Goal: Obtain resource: Download file/media

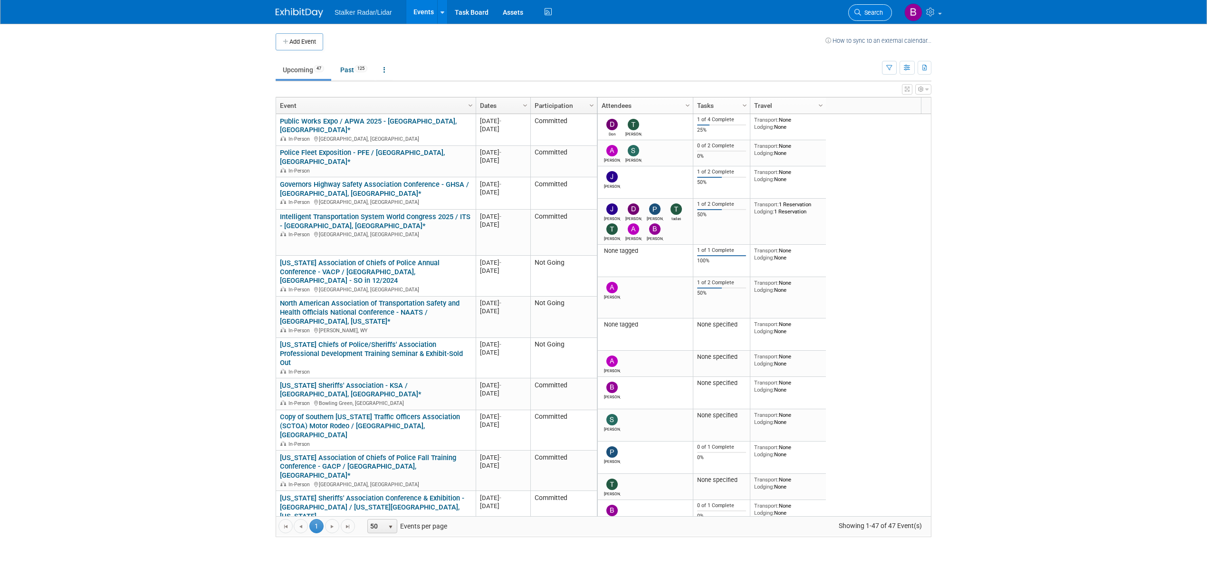
click at [869, 14] on span "Search" at bounding box center [872, 12] width 22 height 7
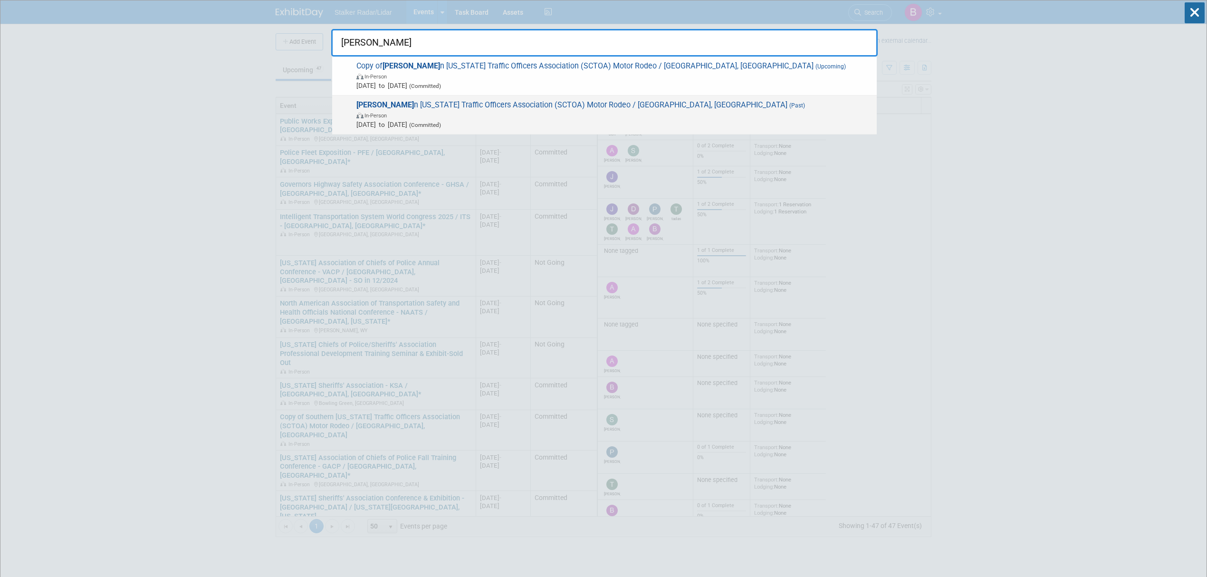
type input "souther"
click at [467, 111] on span "In-Person" at bounding box center [613, 115] width 515 height 10
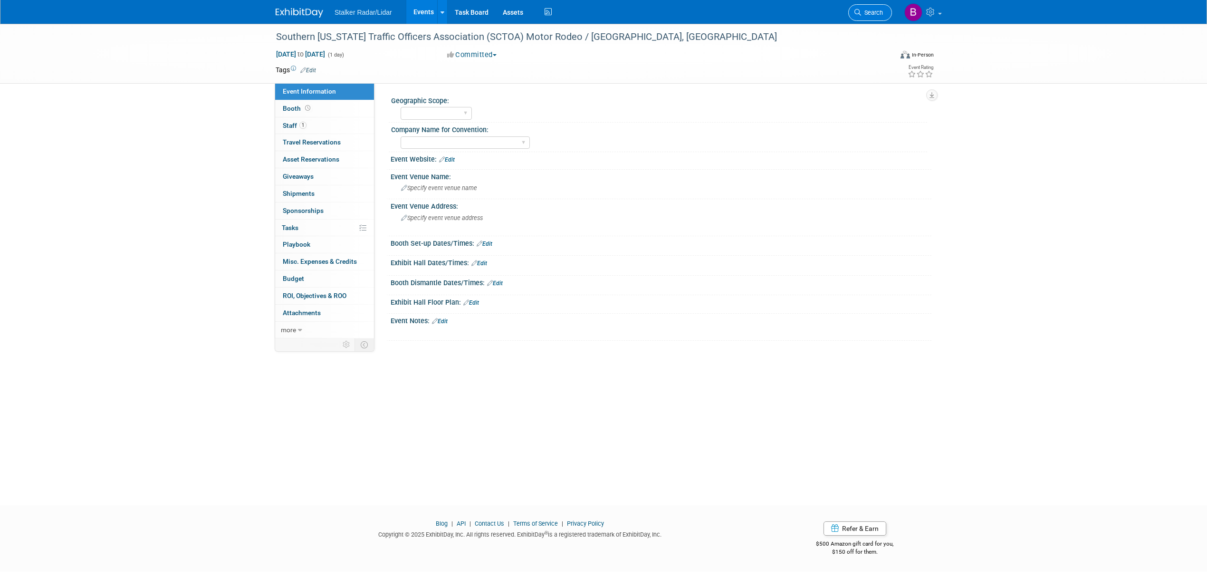
click at [861, 17] on link "Search" at bounding box center [870, 12] width 44 height 17
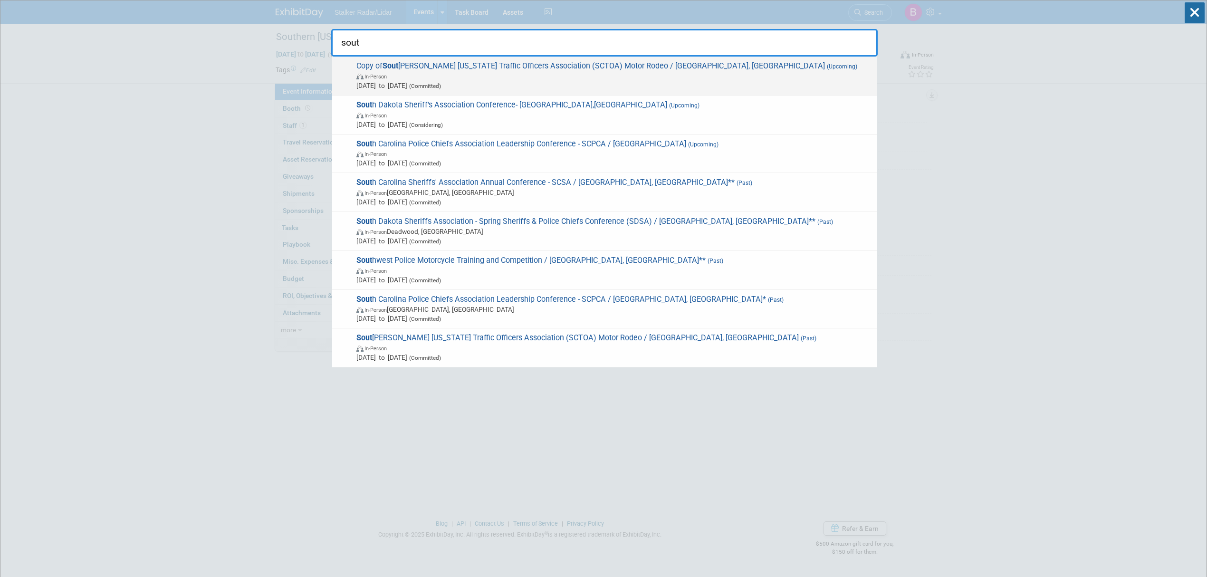
type input "sout"
drag, startPoint x: 508, startPoint y: 75, endPoint x: 473, endPoint y: 76, distance: 34.7
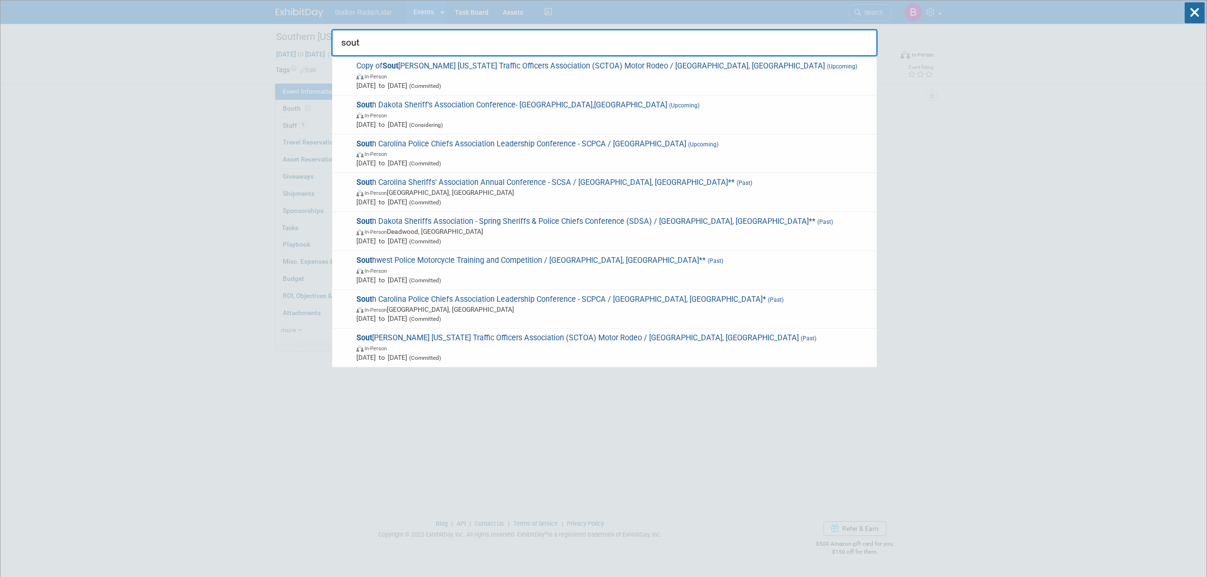
click at [507, 75] on span "In-Person" at bounding box center [613, 76] width 515 height 10
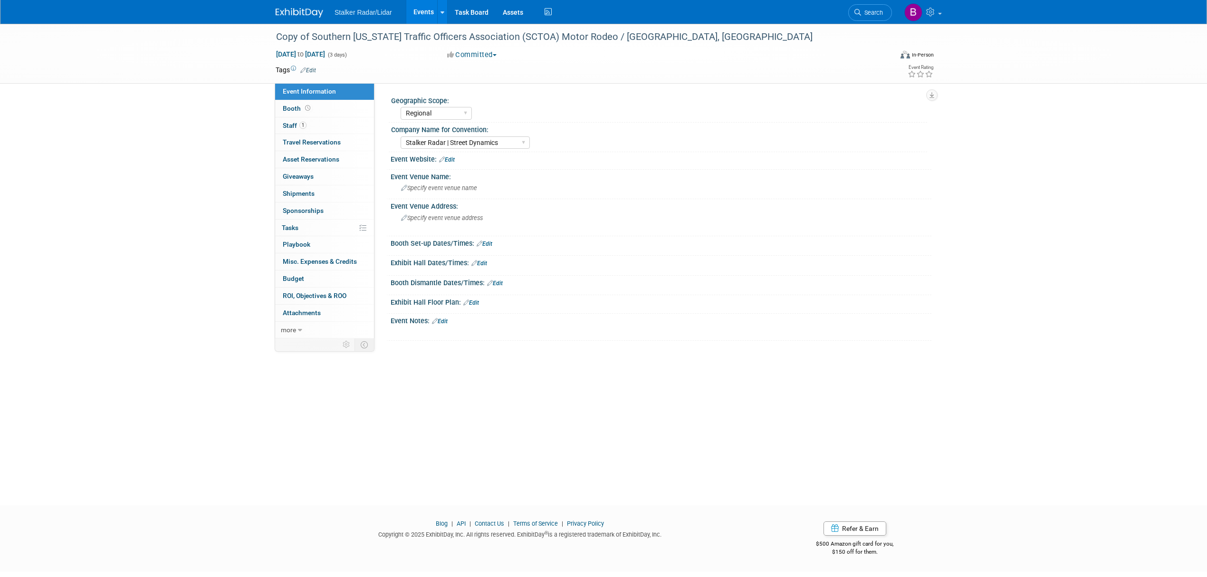
select select "Regional"
select select "Stalker Radar | Street Dynamics"
click at [868, 14] on span "Search" at bounding box center [872, 12] width 22 height 7
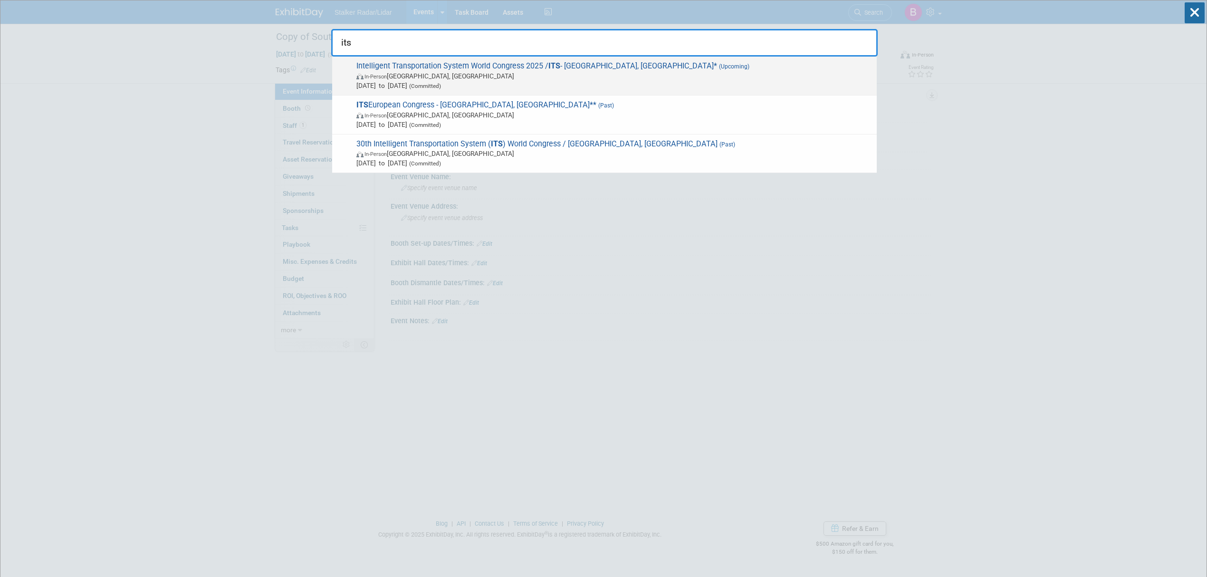
type input "its"
click at [476, 71] on span "In-Person Atlanta, GA" at bounding box center [613, 76] width 515 height 10
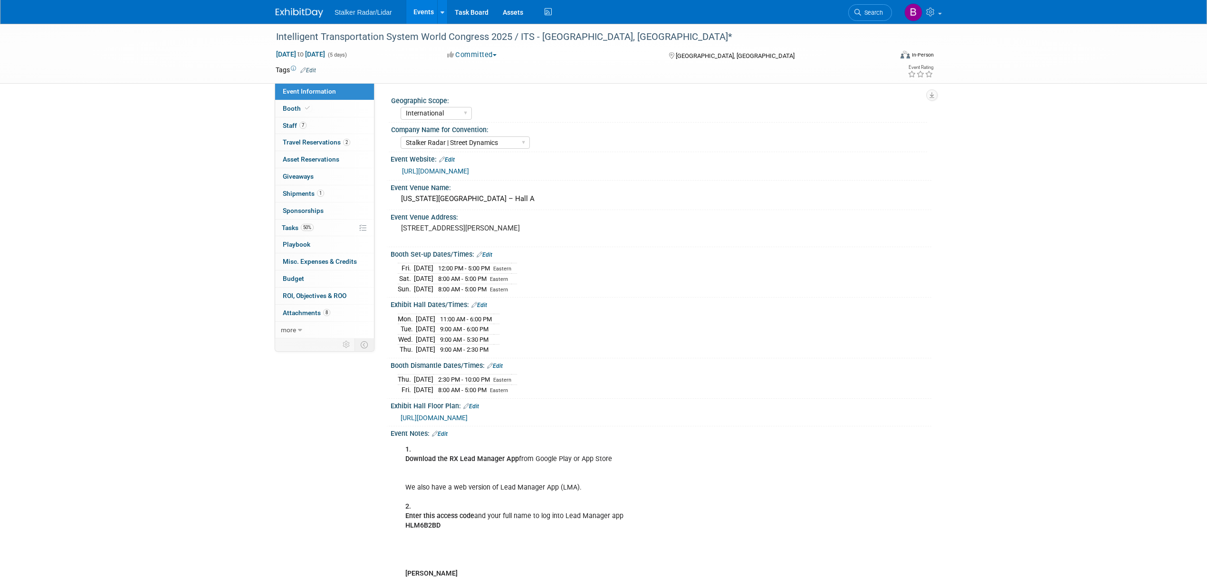
select select "International"
select select "Stalker Radar | Street Dynamics"
click at [295, 334] on span "more" at bounding box center [288, 330] width 15 height 8
click at [312, 348] on span "Event Binder (.pdf export)" at bounding box center [321, 347] width 76 height 8
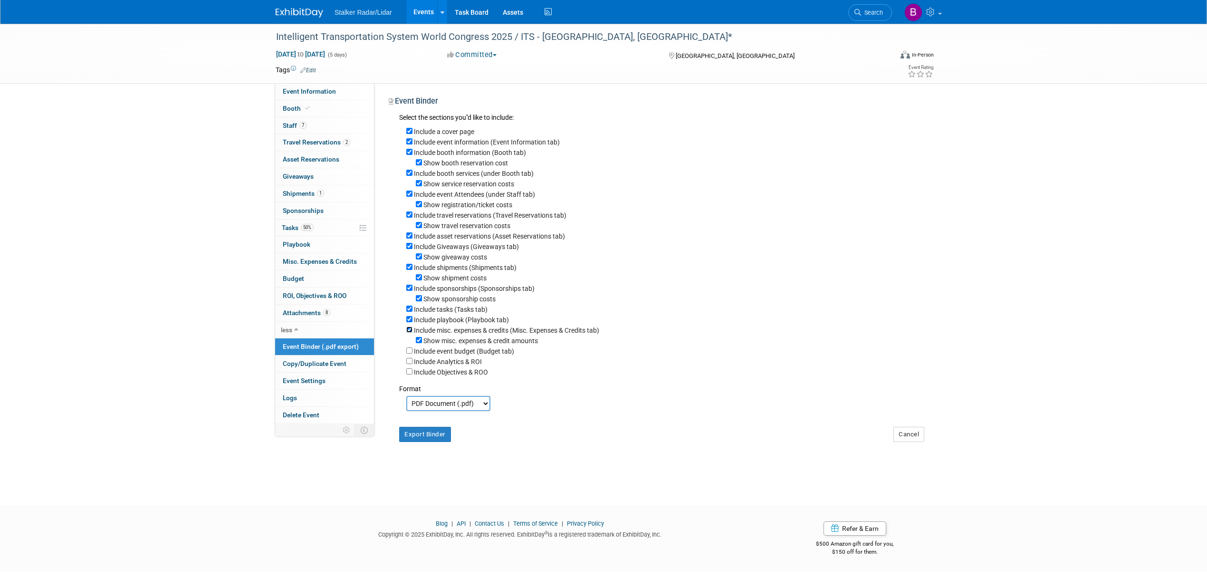
click at [407, 331] on input "Include misc. expenses & credits (Misc. Expenses & Credits tab)" at bounding box center [409, 329] width 6 height 6
checkbox input "false"
click at [409, 320] on input "Include playbook (Playbook tab)" at bounding box center [409, 319] width 6 height 6
checkbox input "false"
click at [409, 312] on input "Include tasks (Tasks tab)" at bounding box center [409, 308] width 6 height 6
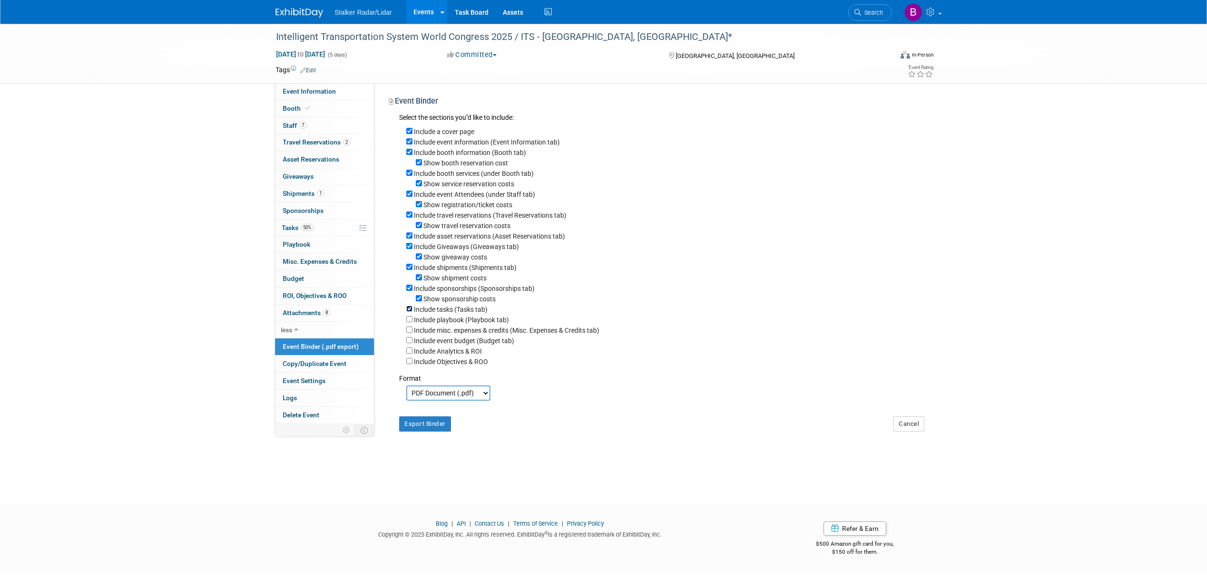
checkbox input "false"
click at [418, 301] on input "Show sponsorship costs" at bounding box center [419, 298] width 6 height 6
checkbox input "false"
click at [409, 291] on input "Include sponsorships (Sponsorships tab)" at bounding box center [409, 288] width 6 height 6
checkbox input "false"
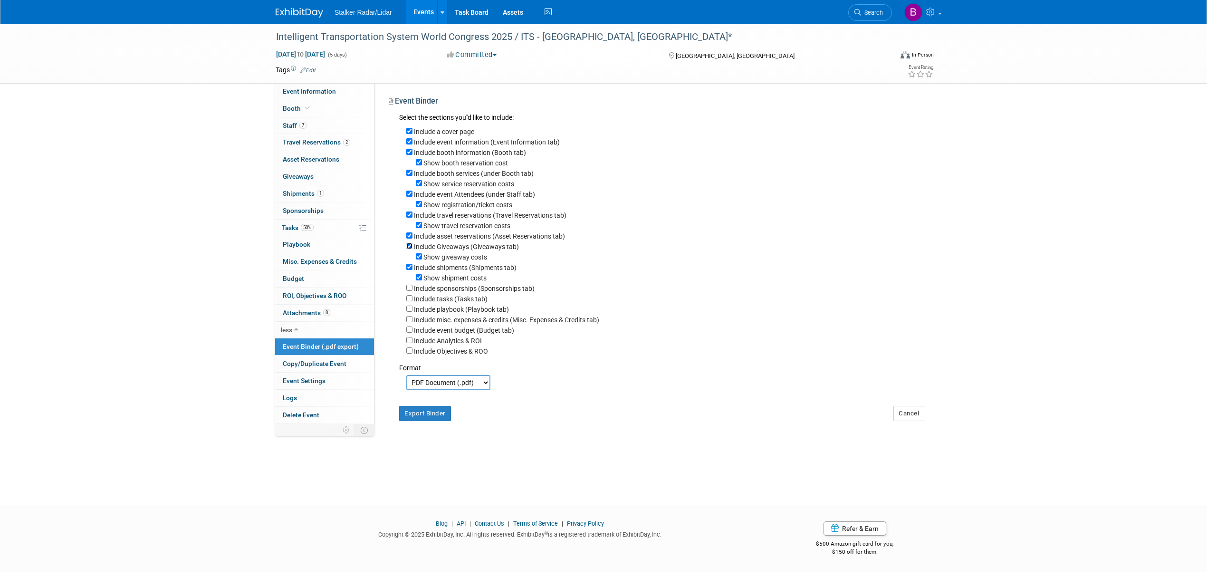
click at [407, 249] on input "Include Giveaways (Giveaways tab)" at bounding box center [409, 246] width 6 height 6
checkbox input "false"
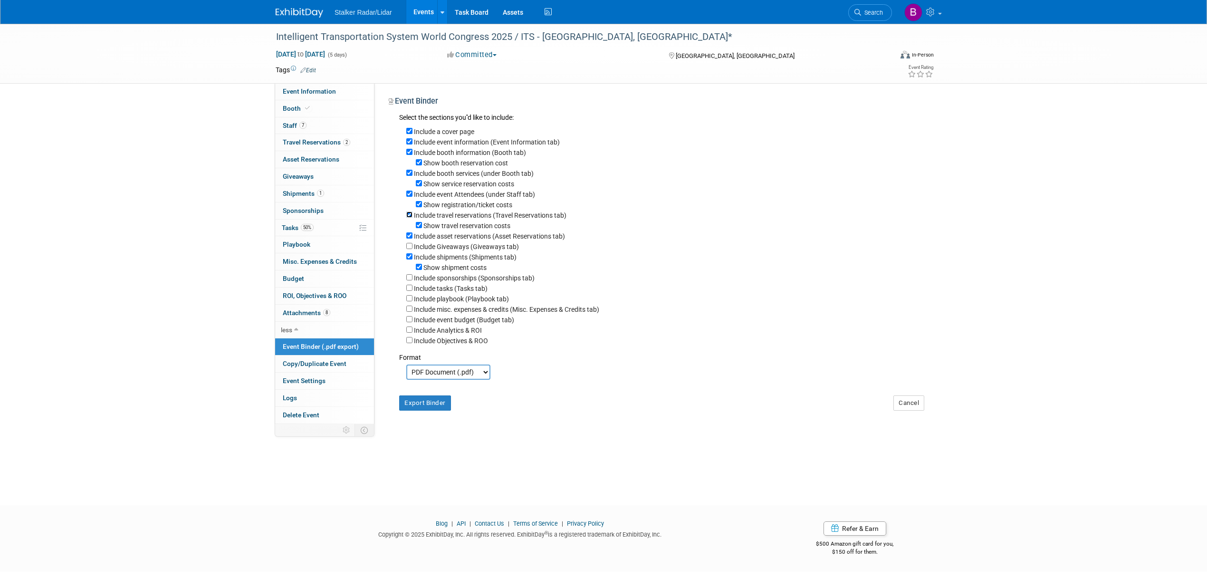
click at [408, 216] on input "Include travel reservations (Travel Reservations tab)" at bounding box center [409, 214] width 6 height 6
checkbox input "false"
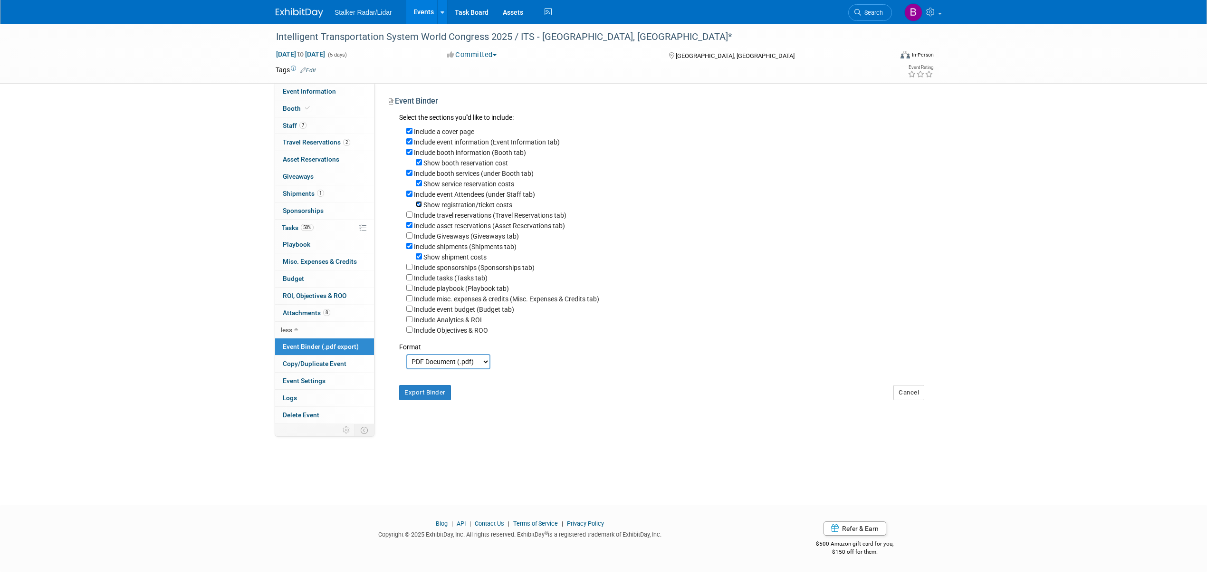
click at [419, 207] on input "Show registration/ticket costs" at bounding box center [419, 204] width 6 height 6
checkbox input "false"
click at [410, 192] on input "Include event Attendees (under Staff tab)" at bounding box center [409, 194] width 6 height 6
checkbox input "false"
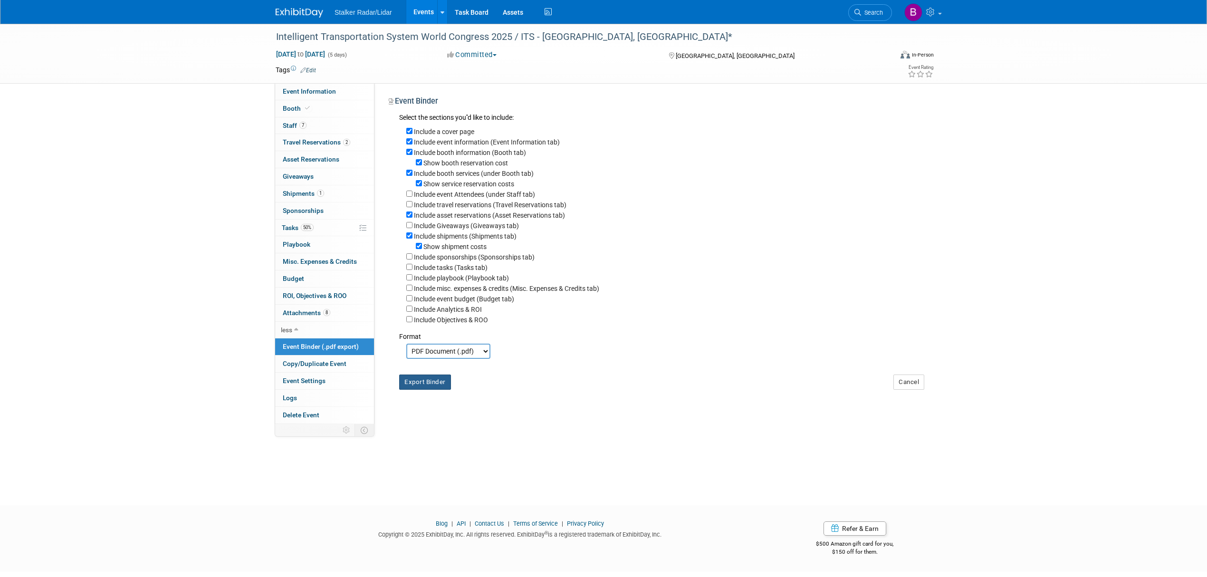
click at [424, 386] on button "Export Binder" at bounding box center [425, 381] width 52 height 15
click at [308, 111] on span at bounding box center [307, 108] width 9 height 7
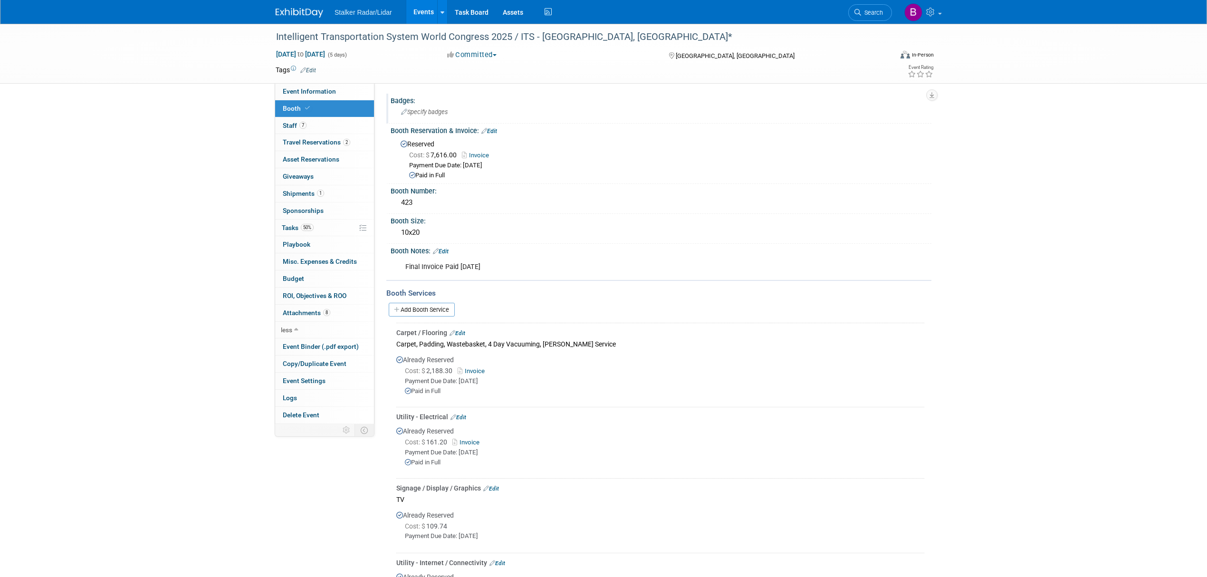
click at [426, 114] on span "Specify badges" at bounding box center [424, 111] width 47 height 7
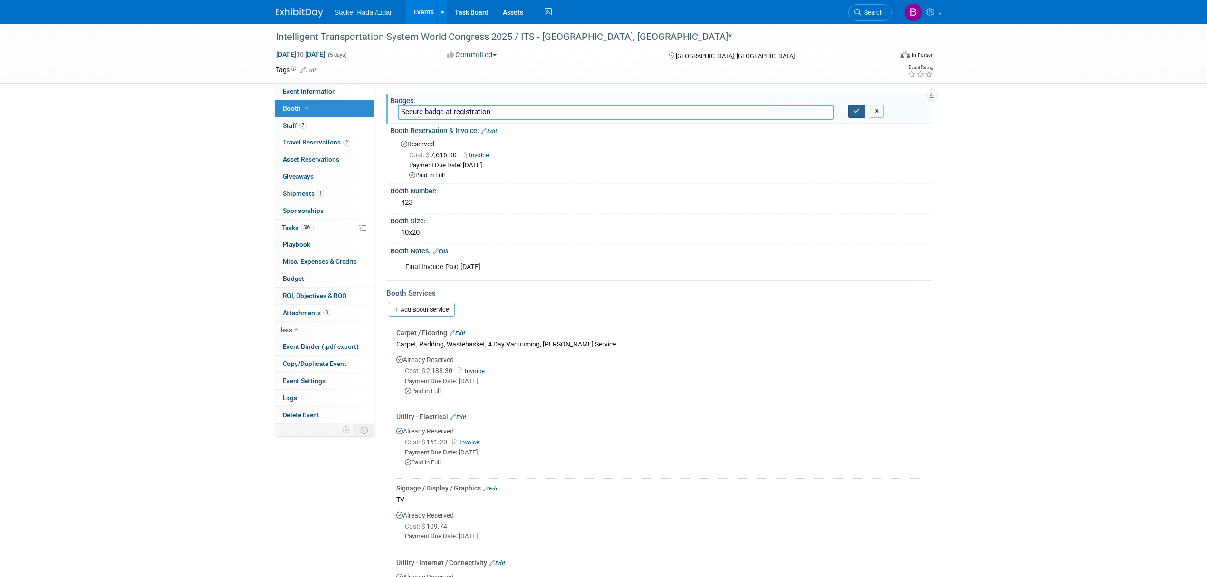
type input "Secure badge at registration"
click at [861, 113] on button "button" at bounding box center [856, 111] width 17 height 13
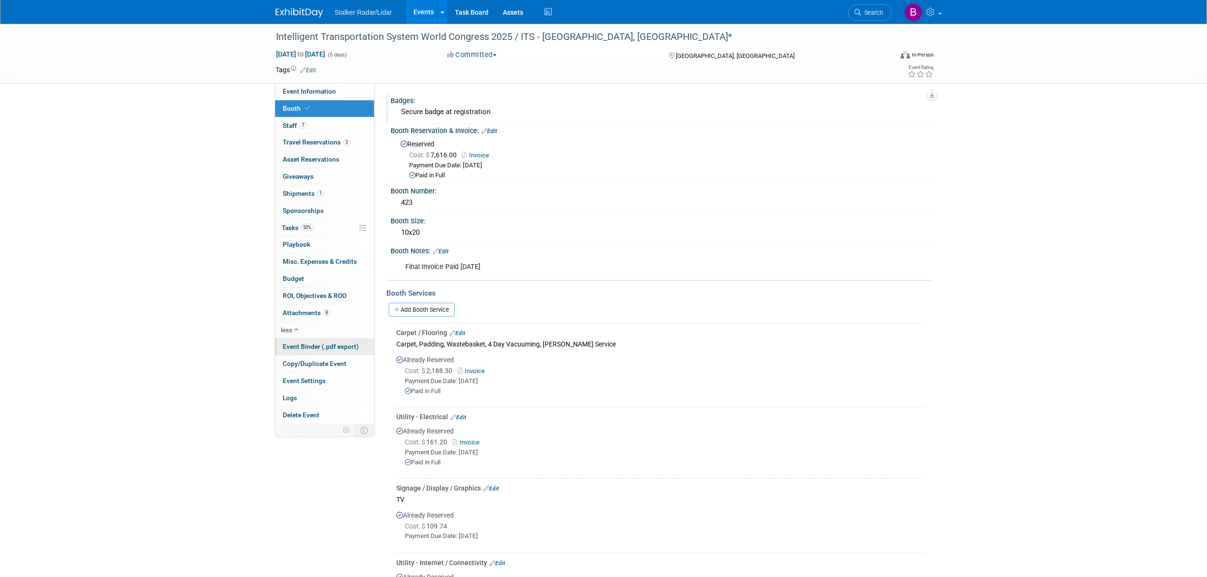
click at [324, 348] on span "Event Binder (.pdf export)" at bounding box center [321, 347] width 76 height 8
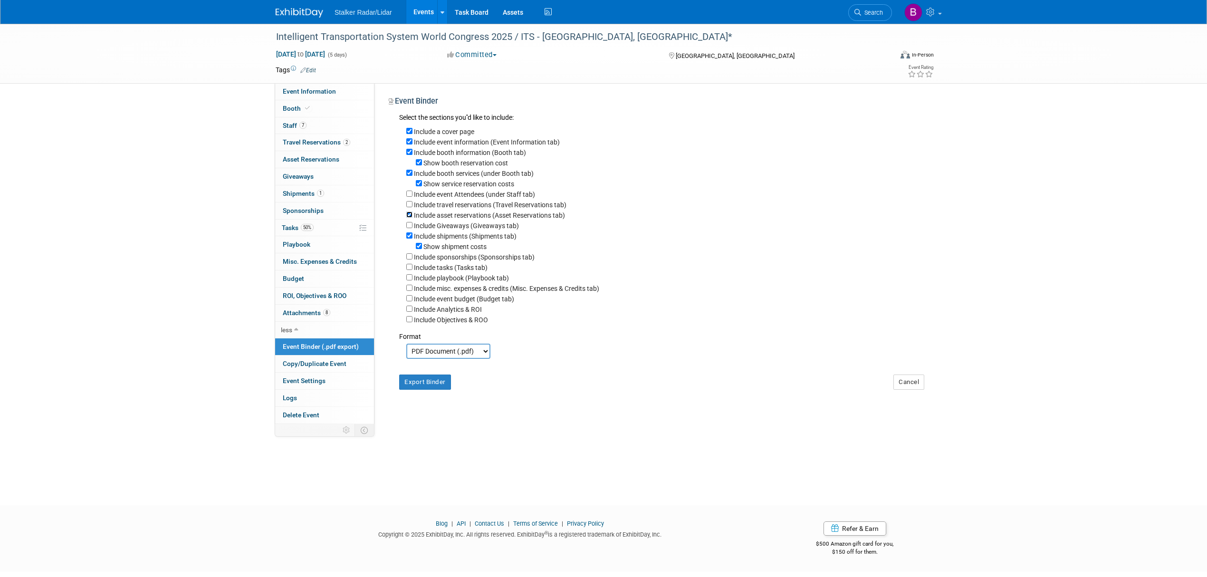
click at [407, 216] on input "Include asset reservations (Asset Reservations tab)" at bounding box center [409, 214] width 6 height 6
checkbox input "false"
click at [412, 386] on button "Export Binder" at bounding box center [425, 381] width 52 height 15
click at [320, 114] on link "Booth" at bounding box center [324, 108] width 99 height 17
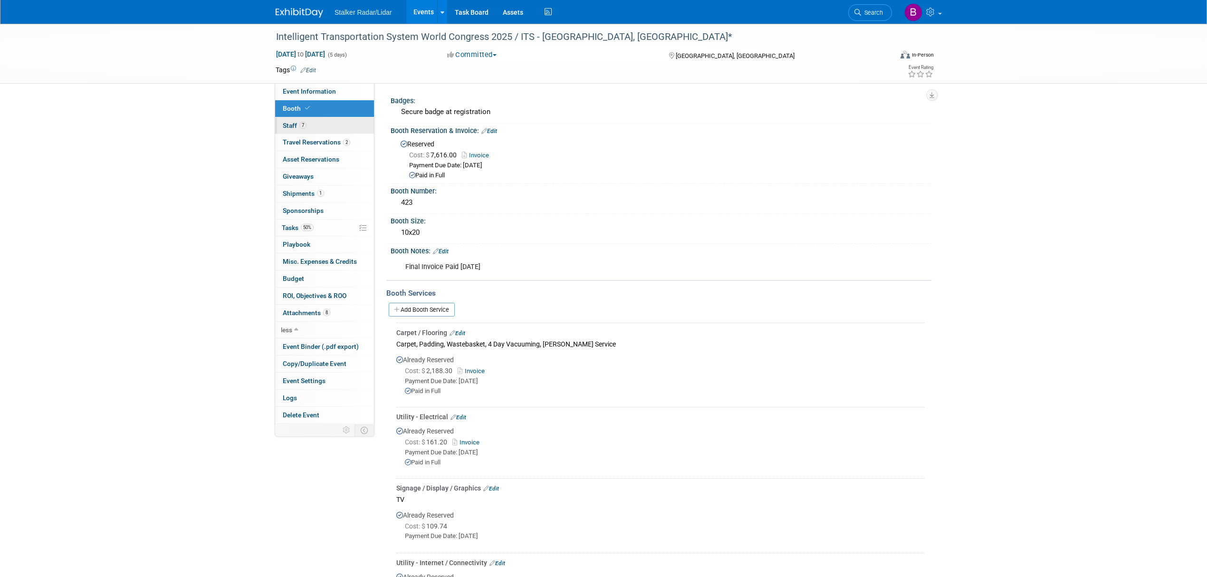
click at [313, 125] on link "7 Staff 7" at bounding box center [324, 125] width 99 height 17
